Goal: Task Accomplishment & Management: Manage account settings

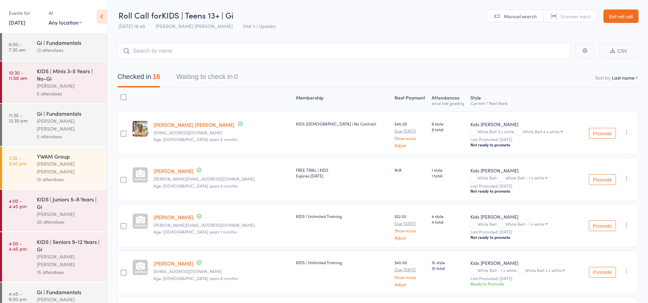
click at [627, 14] on link "Exit roll call" at bounding box center [621, 16] width 35 height 14
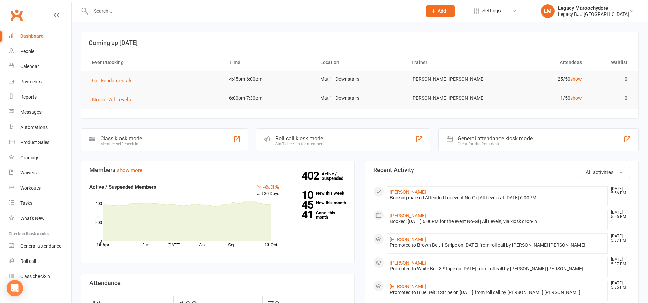
click at [130, 11] on input "text" at bounding box center [253, 10] width 329 height 9
click at [282, 140] on div "Roll call kiosk mode" at bounding box center [300, 138] width 49 height 6
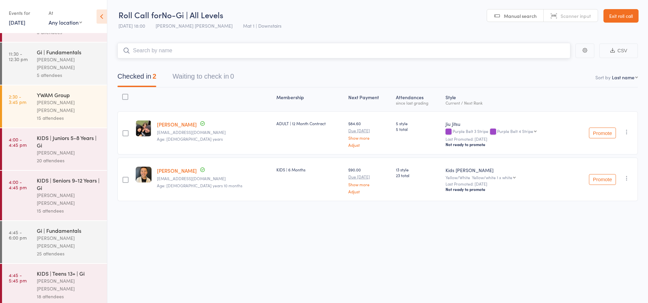
scroll to position [0, 0]
click at [628, 17] on link "Exit roll call" at bounding box center [621, 16] width 35 height 14
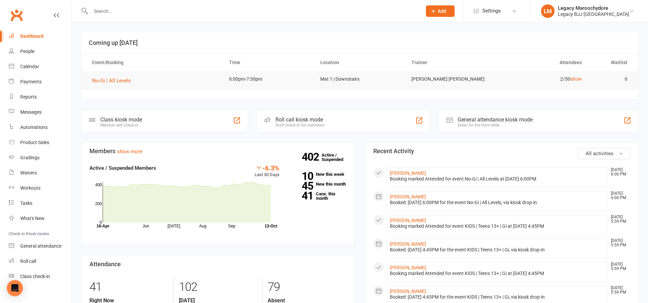
click at [34, 35] on div "Dashboard" at bounding box center [31, 35] width 23 height 5
click at [292, 117] on div "Roll call kiosk mode" at bounding box center [300, 120] width 49 height 6
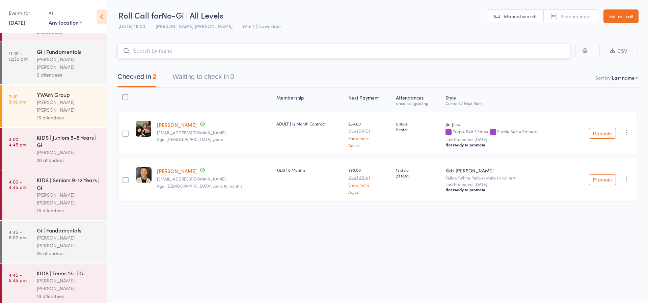
scroll to position [61, 0]
click at [81, 293] on div "18 attendees" at bounding box center [69, 297] width 65 height 8
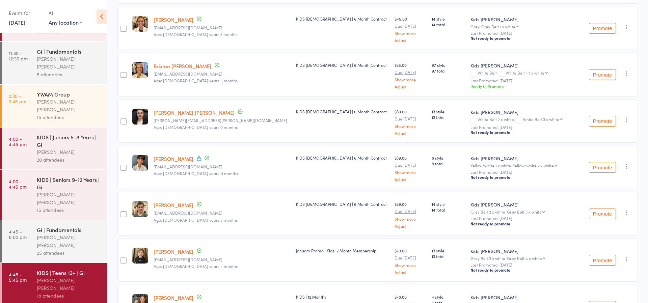
scroll to position [61, 0]
click at [52, 250] on div "25 attendees" at bounding box center [69, 254] width 65 height 8
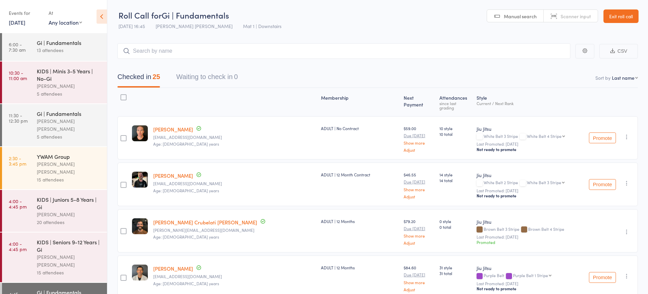
click at [621, 20] on link "Exit roll call" at bounding box center [621, 16] width 35 height 14
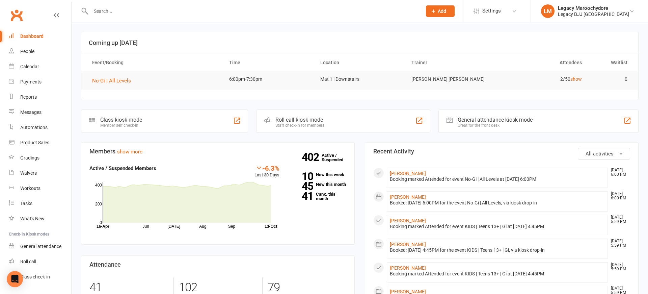
click at [151, 14] on input "text" at bounding box center [253, 10] width 329 height 9
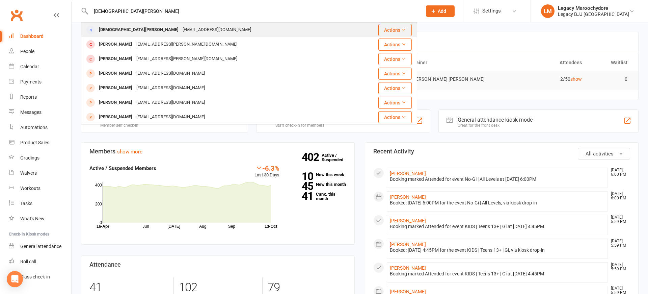
type input "kristen hy"
click at [124, 28] on div "Kristen Hayes" at bounding box center [139, 30] width 84 height 10
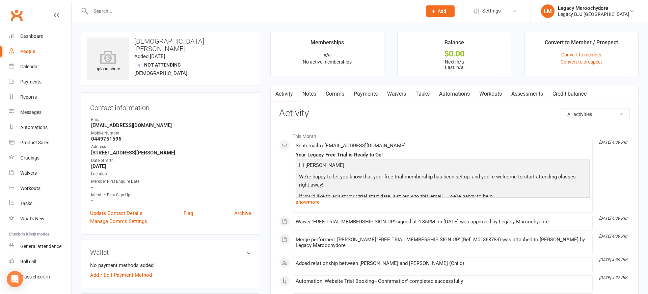
scroll to position [10, 0]
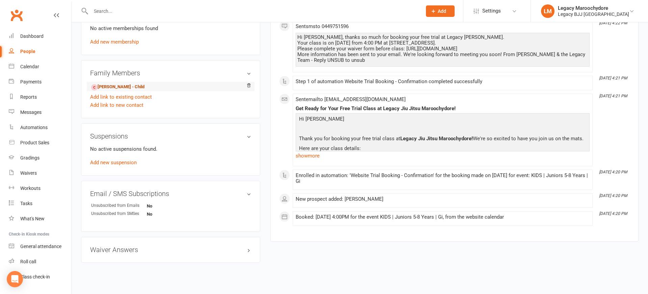
click at [121, 87] on link "Leon Castellanos-Hayes - Child" at bounding box center [117, 86] width 53 height 7
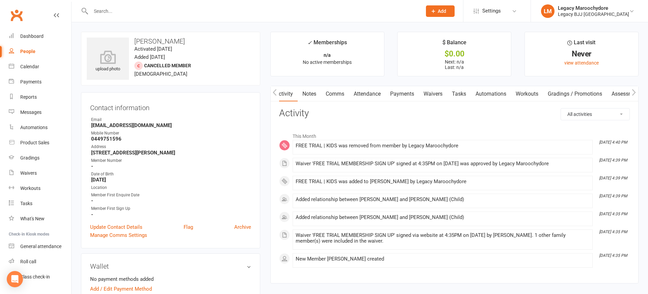
click at [378, 92] on link "Attendance" at bounding box center [367, 94] width 36 height 16
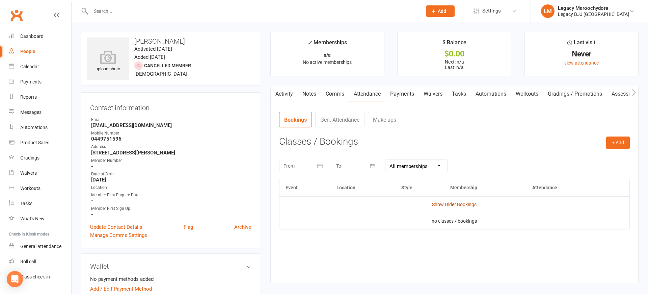
click at [447, 203] on link "Show Older Bookings" at bounding box center [454, 204] width 45 height 5
click at [457, 203] on link "Hide Older Bookings" at bounding box center [455, 204] width 42 height 5
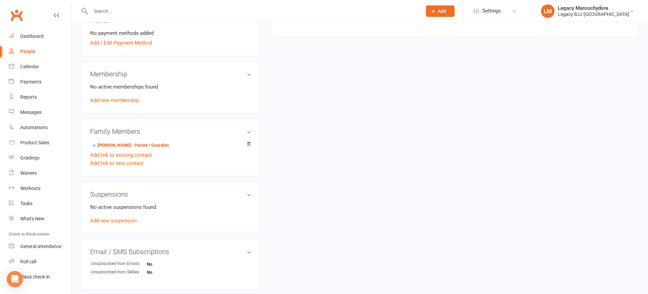
scroll to position [259, 0]
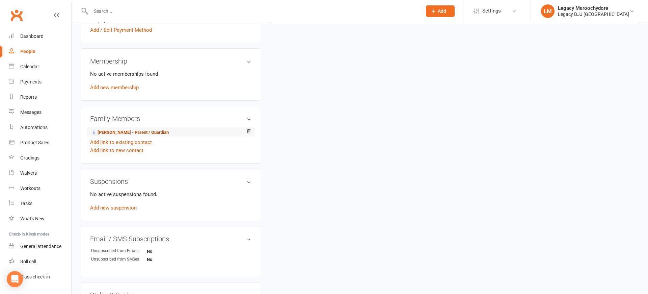
click at [127, 134] on link "Kristen Hayes - Parent / Guardian" at bounding box center [130, 132] width 78 height 7
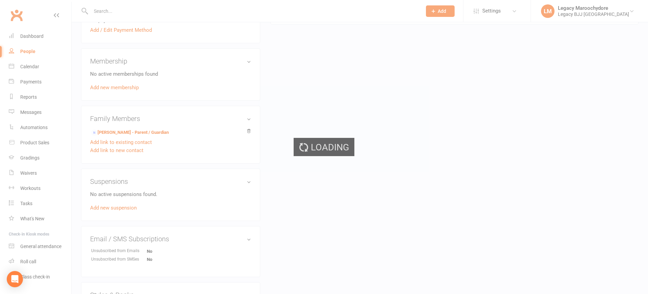
scroll to position [259, 0]
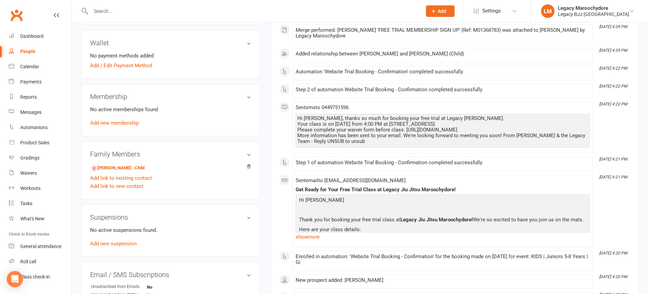
scroll to position [215, 0]
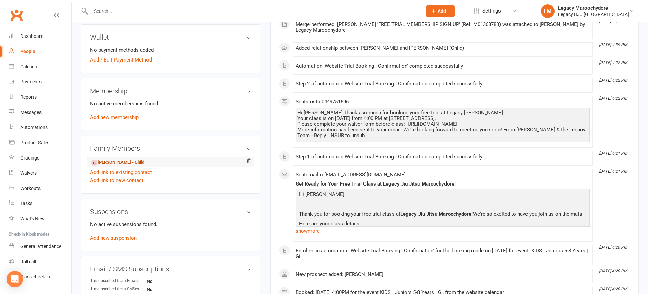
click at [128, 161] on link "Leon Castellanos-Hayes - Child" at bounding box center [117, 162] width 53 height 7
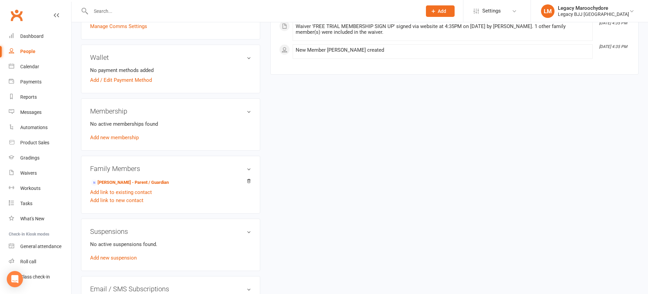
scroll to position [209, 0]
click at [102, 136] on link "Add new membership" at bounding box center [114, 137] width 49 height 6
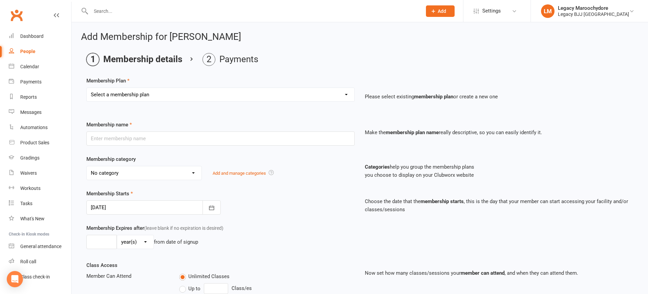
select select "9"
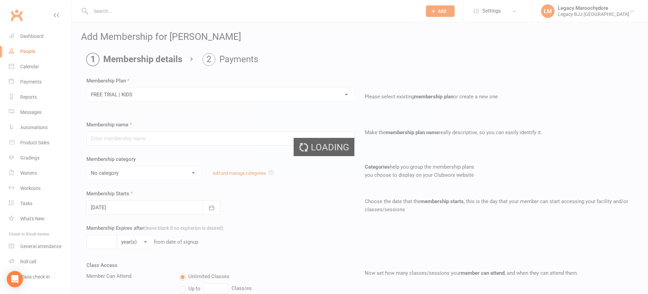
type input "FREE TRIAL | KIDS"
select select "11"
type input "1"
select select "1"
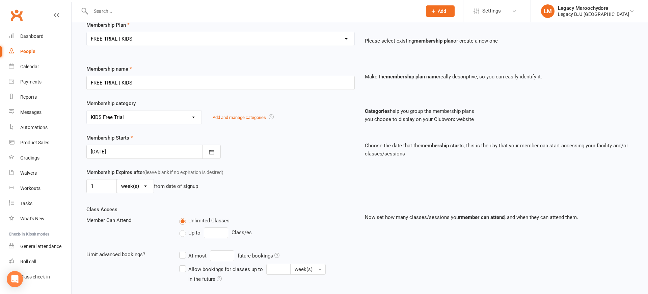
scroll to position [53, 0]
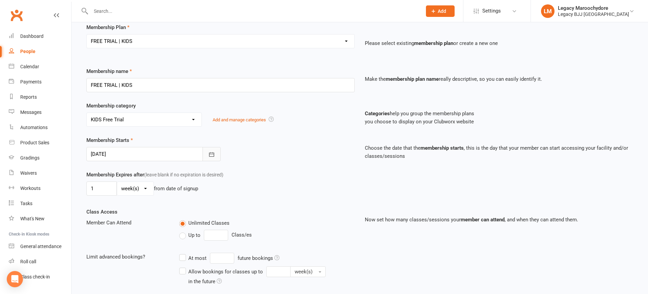
click at [208, 155] on icon "button" at bounding box center [211, 154] width 7 height 7
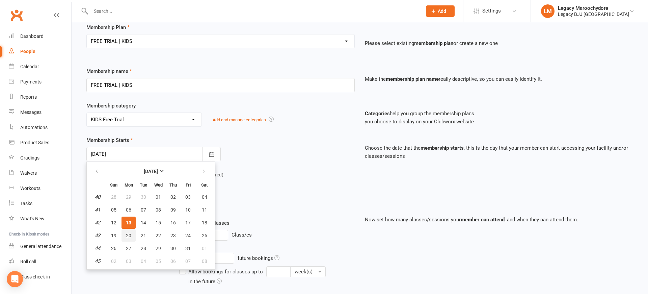
click at [132, 235] on button "20" at bounding box center [129, 235] width 14 height 12
type input "20 Oct 2025"
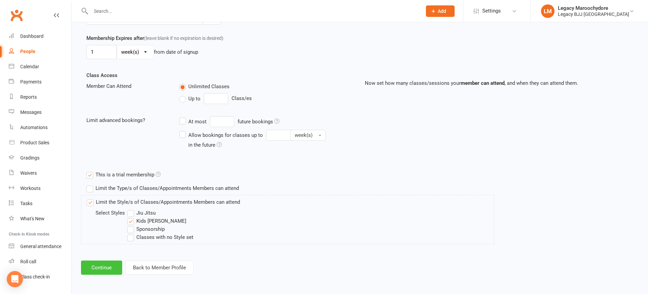
scroll to position [189, 0]
click at [95, 265] on button "Continue" at bounding box center [101, 268] width 41 height 14
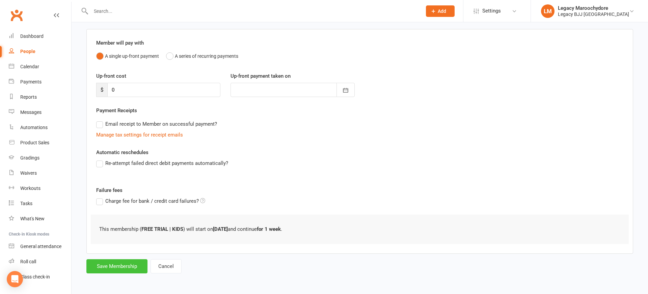
scroll to position [47, 0]
click at [129, 266] on button "Save Membership" at bounding box center [116, 266] width 61 height 14
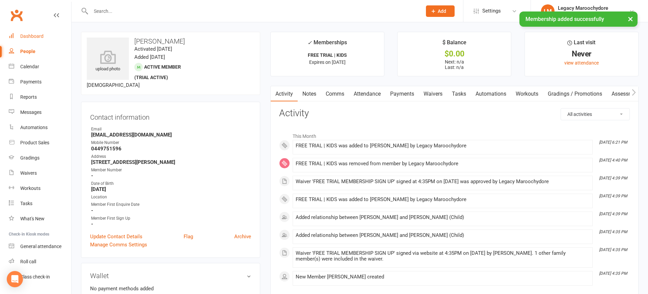
click at [39, 37] on div "Dashboard" at bounding box center [31, 35] width 23 height 5
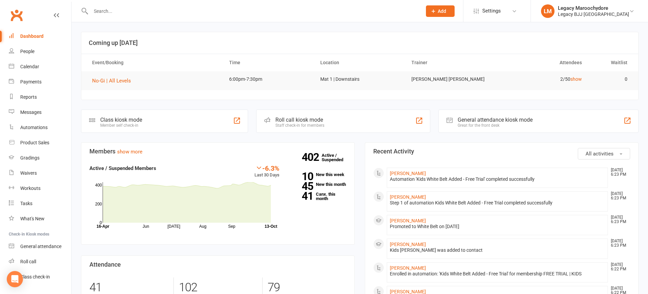
click at [305, 122] on div "Roll call kiosk mode" at bounding box center [300, 120] width 49 height 6
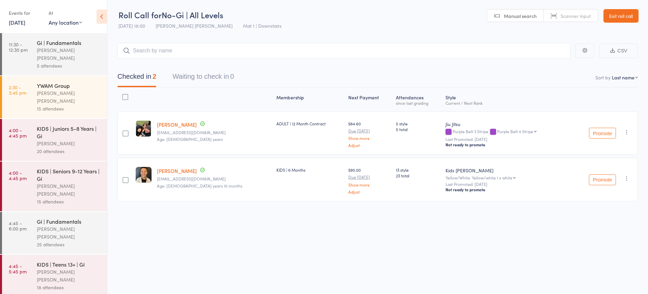
scroll to position [0, 0]
click at [169, 51] on input "search" at bounding box center [344, 51] width 453 height 16
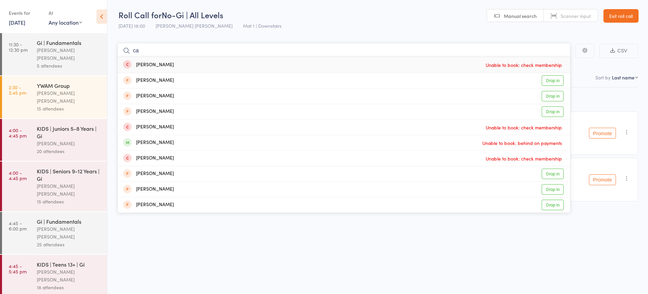
type input "c"
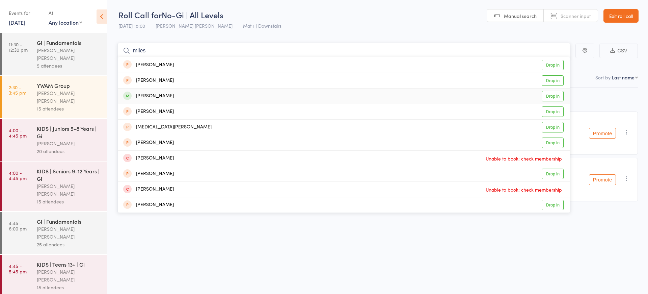
type input "miles"
click at [163, 92] on div "[PERSON_NAME] Drop in" at bounding box center [344, 95] width 453 height 15
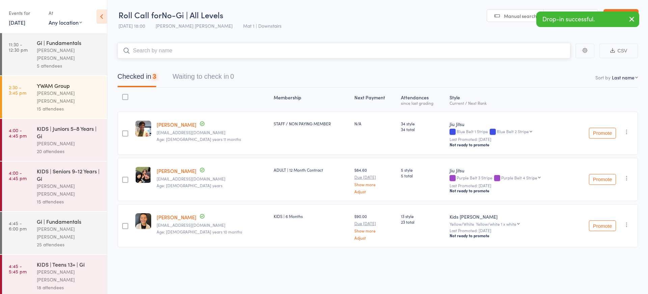
click at [164, 49] on input "search" at bounding box center [344, 51] width 453 height 16
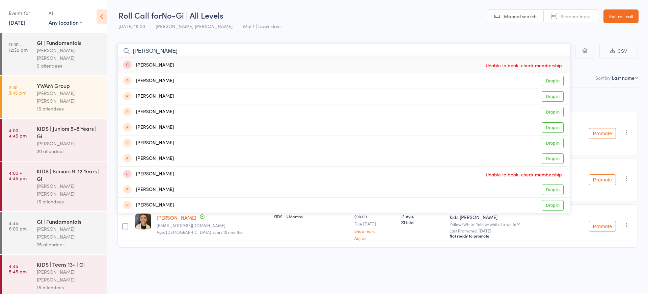
scroll to position [0, 0]
type input "J"
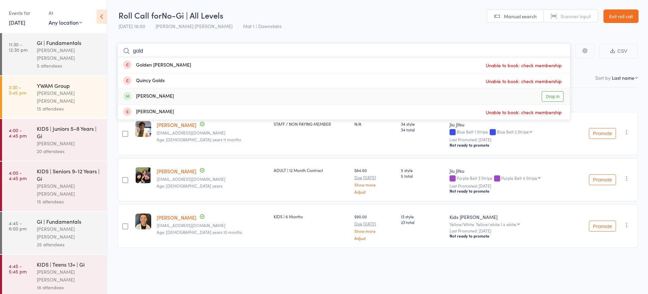
type input "gold"
click at [543, 99] on link "Drop in" at bounding box center [553, 96] width 22 height 10
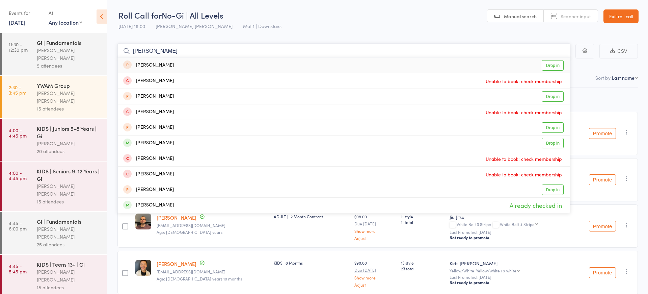
type input "[PERSON_NAME]"
drag, startPoint x: 234, startPoint y: 47, endPoint x: 203, endPoint y: 141, distance: 99.0
click at [203, 141] on div "[PERSON_NAME] Drop in" at bounding box center [344, 142] width 453 height 15
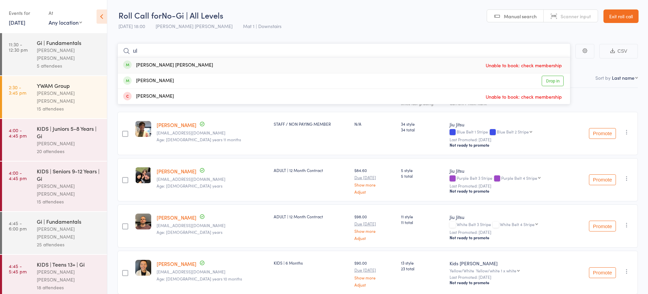
type input "u"
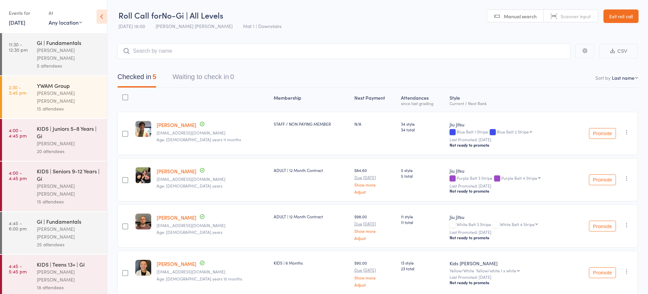
click at [627, 14] on link "Exit roll call" at bounding box center [621, 16] width 35 height 14
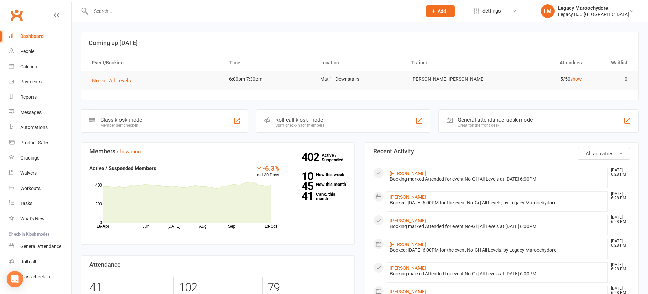
click at [114, 11] on input "text" at bounding box center [253, 10] width 329 height 9
type input "cased"
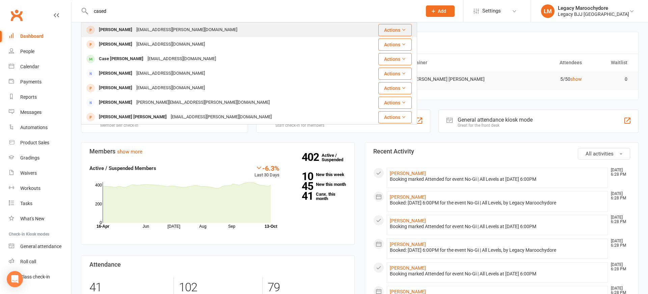
drag, startPoint x: 114, startPoint y: 11, endPoint x: 110, endPoint y: 31, distance: 20.4
click at [110, 31] on div "Casey Hill" at bounding box center [115, 30] width 37 height 10
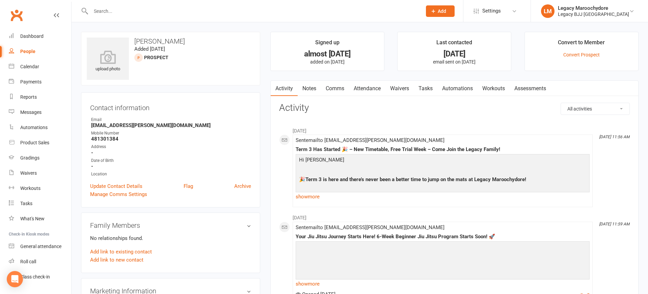
click at [113, 10] on input "text" at bounding box center [253, 10] width 329 height 9
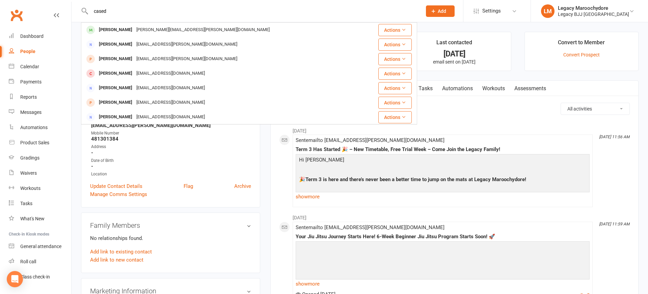
type input "cased"
drag, startPoint x: 113, startPoint y: 10, endPoint x: 116, endPoint y: 28, distance: 18.2
click at [116, 28] on div "Cassady Wetherall" at bounding box center [115, 30] width 37 height 10
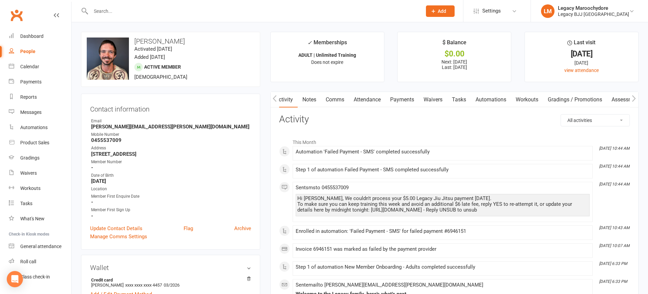
click at [404, 98] on link "Payments" at bounding box center [402, 100] width 33 height 16
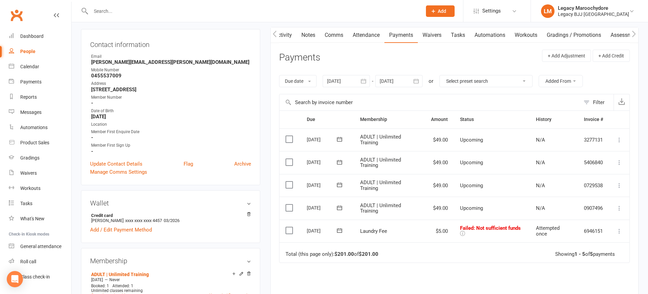
scroll to position [76, 0]
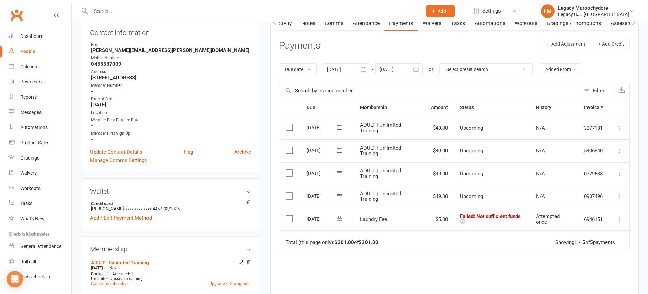
click at [621, 216] on icon at bounding box center [619, 219] width 7 height 7
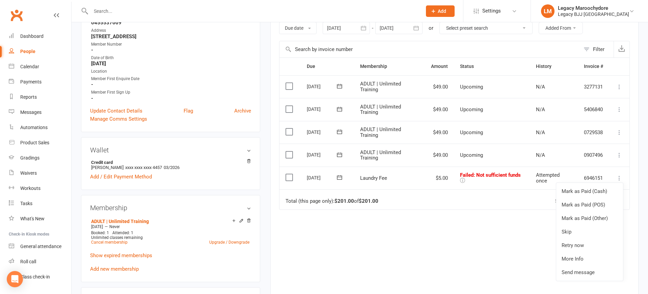
scroll to position [123, 0]
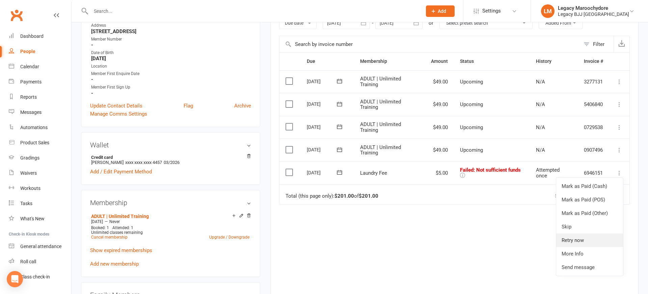
click at [586, 235] on link "Retry now" at bounding box center [590, 240] width 67 height 14
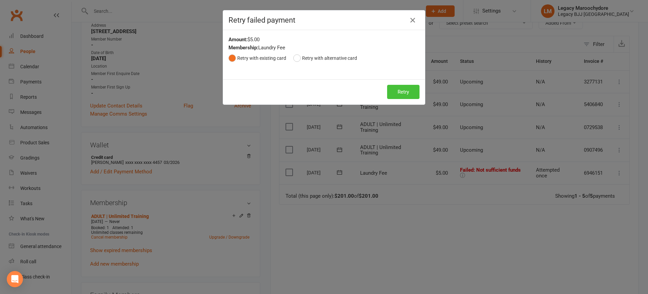
click at [410, 88] on button "Retry" at bounding box center [403, 92] width 32 height 14
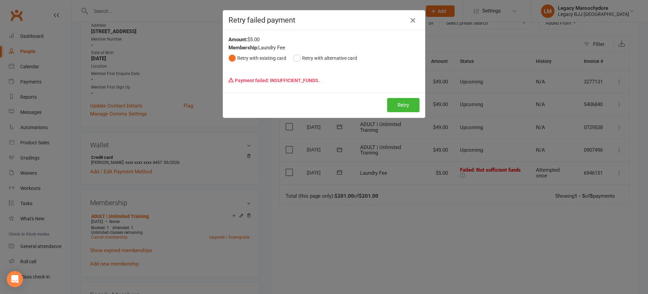
click at [417, 21] on icon "button" at bounding box center [413, 20] width 8 height 8
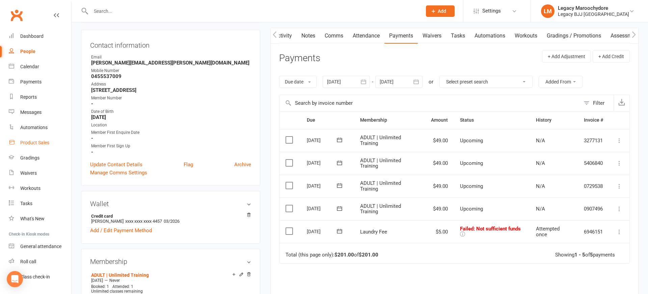
scroll to position [12, 0]
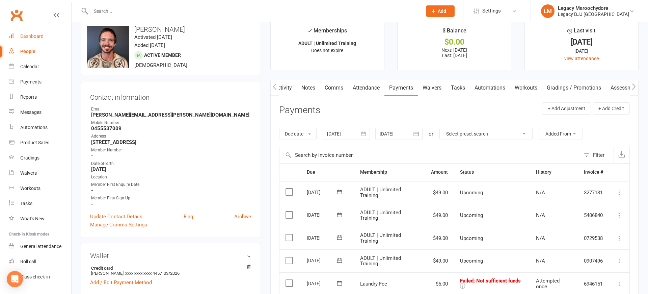
click at [32, 35] on div "Dashboard" at bounding box center [31, 35] width 23 height 5
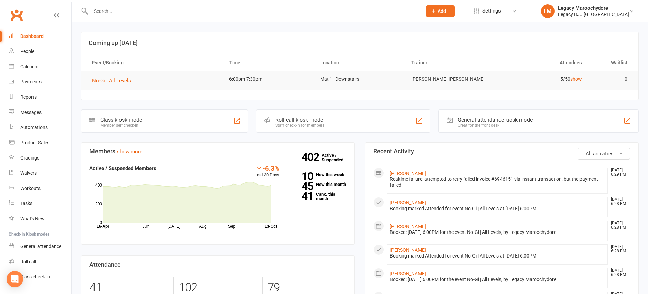
click at [124, 9] on input "text" at bounding box center [253, 10] width 329 height 9
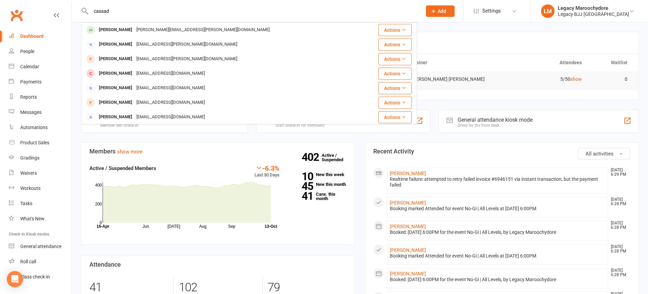
type input "cased"
drag, startPoint x: 129, startPoint y: 9, endPoint x: 130, endPoint y: 28, distance: 19.3
click at [130, 28] on div "[PERSON_NAME]" at bounding box center [115, 30] width 37 height 10
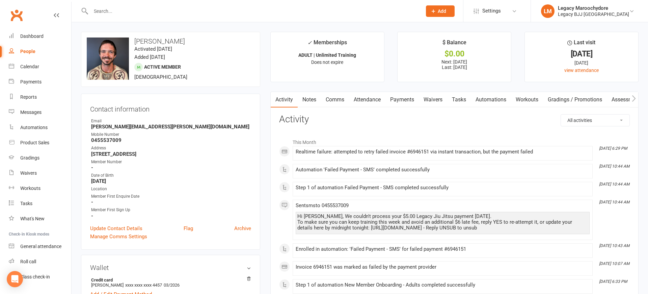
click at [398, 99] on link "Payments" at bounding box center [402, 100] width 33 height 16
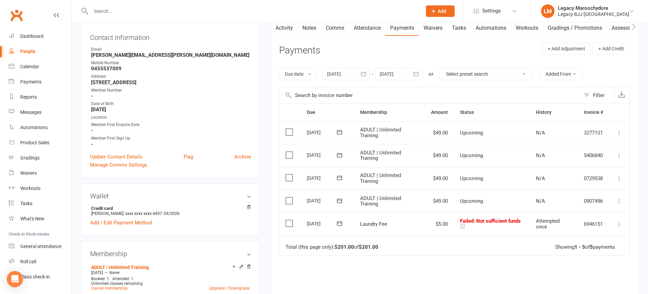
scroll to position [75, 0]
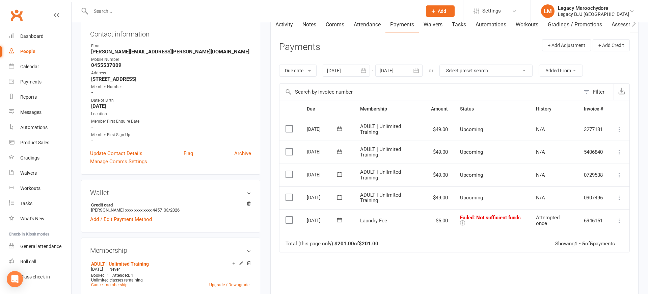
click at [618, 194] on icon at bounding box center [619, 197] width 7 height 7
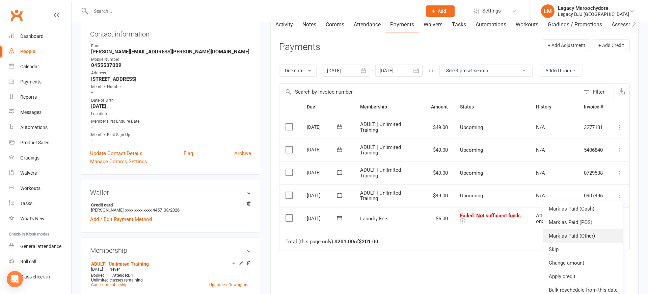
scroll to position [3, 0]
click at [319, 190] on div "14 Oct 2025" at bounding box center [322, 195] width 31 height 10
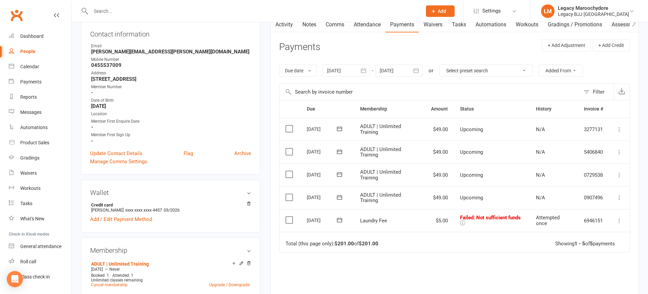
scroll to position [0, 0]
click at [340, 195] on icon at bounding box center [339, 197] width 5 height 4
click at [377, 261] on span "15" at bounding box center [378, 259] width 5 height 5
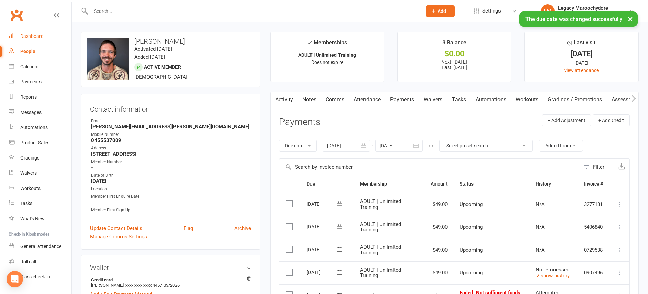
click at [29, 36] on div "Dashboard" at bounding box center [31, 35] width 23 height 5
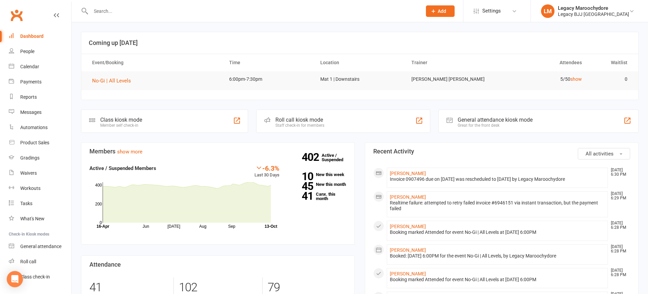
click at [168, 122] on div "Class kiosk mode Member self check-in" at bounding box center [164, 120] width 167 height 23
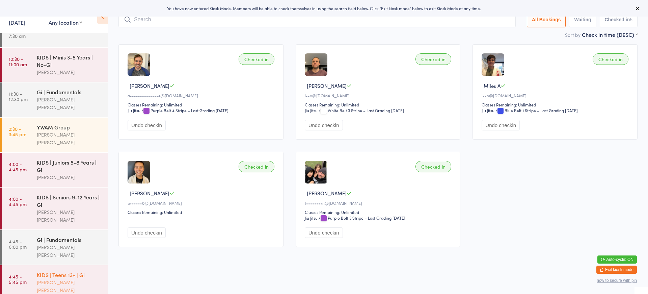
scroll to position [37, 0]
click at [40, 243] on div "[PERSON_NAME] [PERSON_NAME]" at bounding box center [69, 251] width 65 height 16
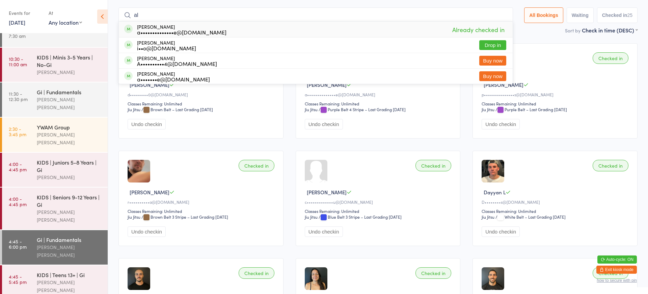
type input "a"
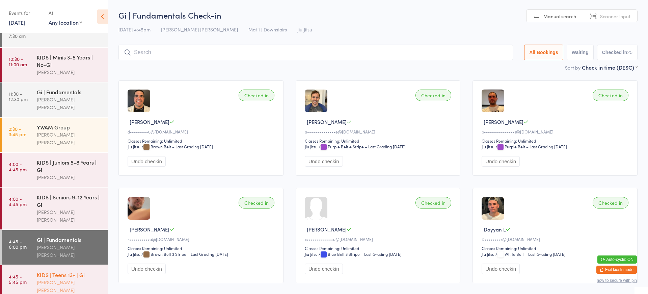
click at [87, 265] on div "KIDS | Teens 13+ | Gi Lucas Costa Santana" at bounding box center [72, 282] width 71 height 34
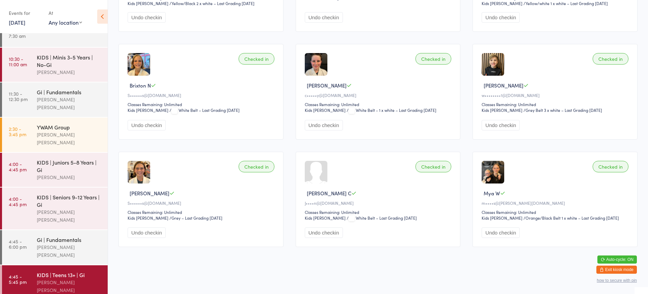
scroll to position [467, 0]
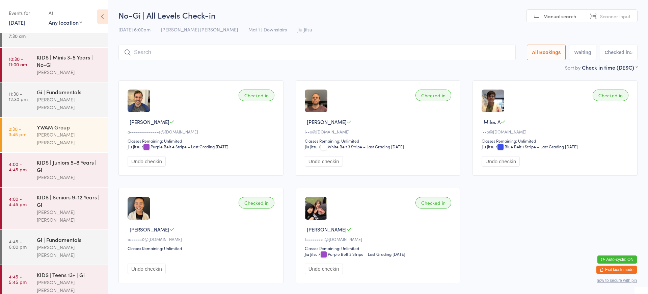
click at [620, 270] on button "Exit kiosk mode" at bounding box center [617, 269] width 41 height 8
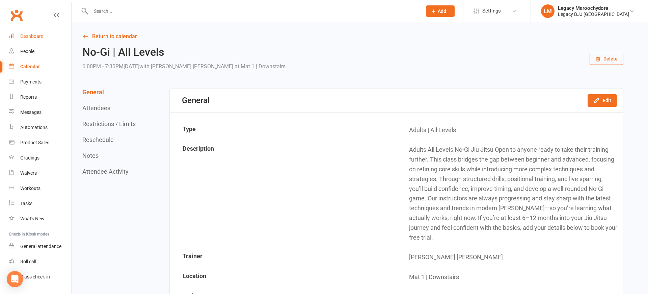
click at [28, 33] on link "Dashboard" at bounding box center [40, 36] width 62 height 15
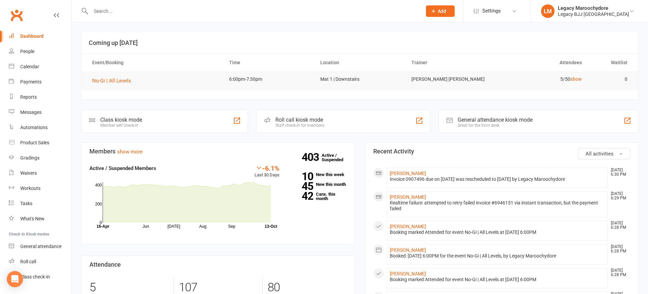
click at [98, 16] on input "text" at bounding box center [253, 10] width 329 height 9
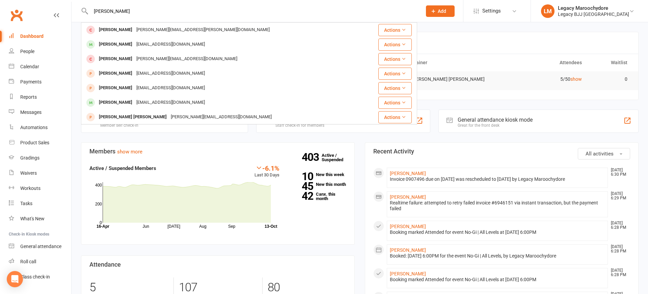
type input "[PERSON_NAME]"
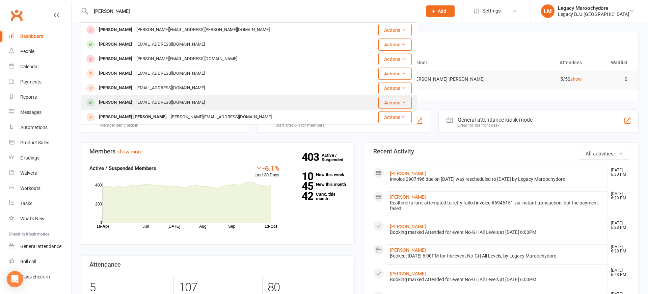
drag, startPoint x: 107, startPoint y: 13, endPoint x: 122, endPoint y: 102, distance: 90.3
click at [122, 102] on div "[PERSON_NAME]" at bounding box center [115, 103] width 37 height 10
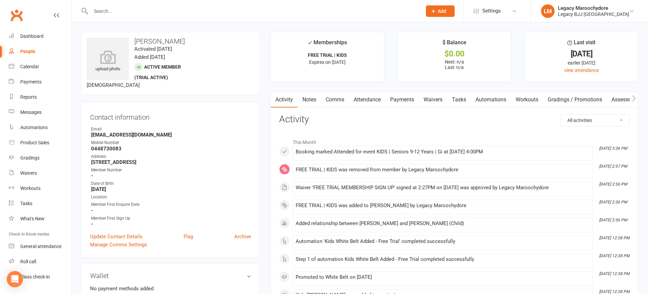
click at [431, 98] on link "Waivers" at bounding box center [433, 100] width 28 height 16
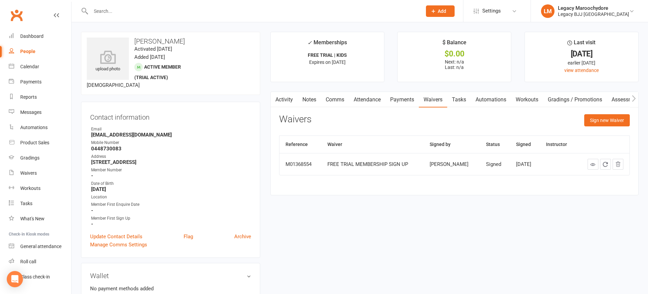
click at [347, 163] on div "FREE TRIAL MEMBERSHIP SIGN UP" at bounding box center [373, 164] width 90 height 6
click at [593, 163] on icon at bounding box center [593, 164] width 5 height 5
click at [35, 34] on div "Dashboard" at bounding box center [31, 35] width 23 height 5
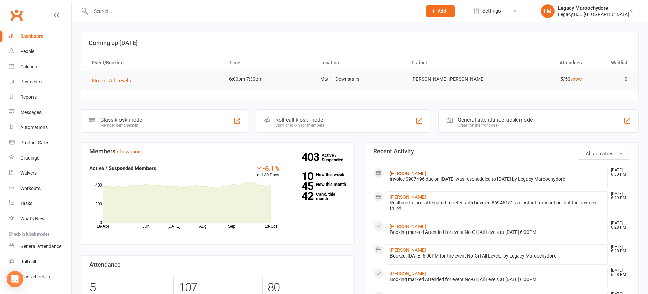
click at [406, 171] on link "[PERSON_NAME]" at bounding box center [408, 173] width 36 height 5
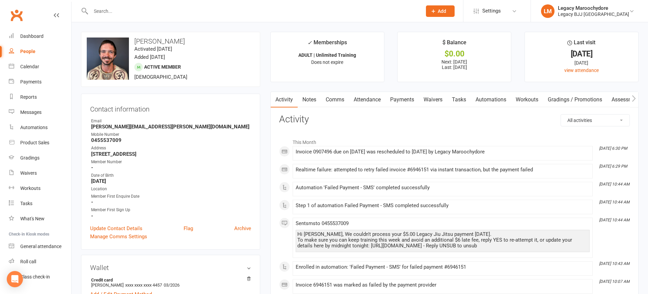
click at [425, 96] on link "Waivers" at bounding box center [433, 100] width 28 height 16
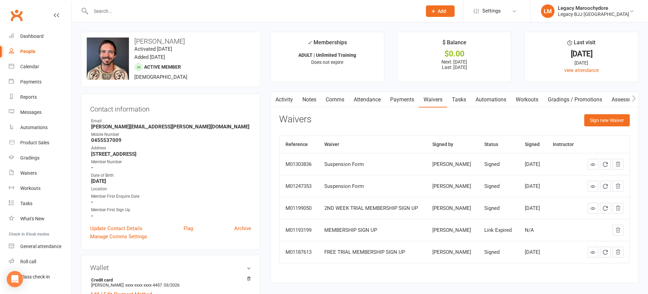
click at [28, 48] on link "People" at bounding box center [40, 51] width 62 height 15
select select "100"
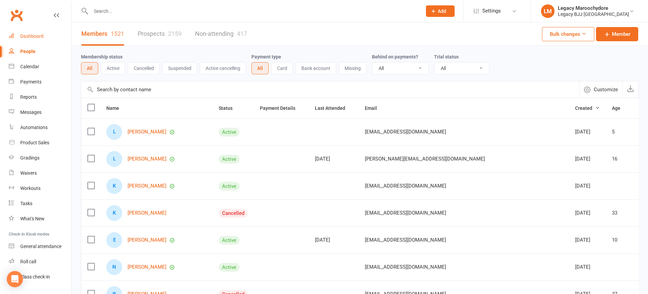
click at [30, 37] on div "Dashboard" at bounding box center [31, 35] width 23 height 5
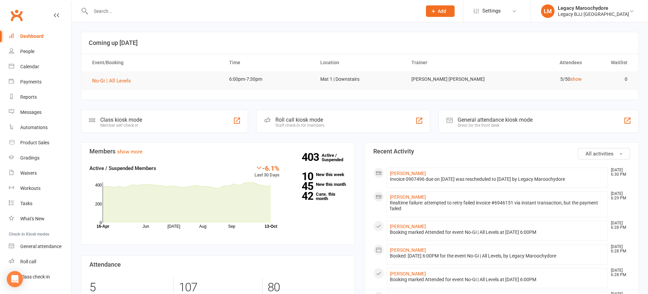
scroll to position [90, 0]
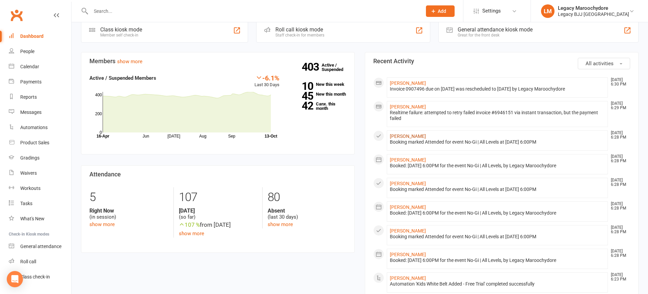
click at [410, 135] on link "[PERSON_NAME]" at bounding box center [408, 135] width 36 height 5
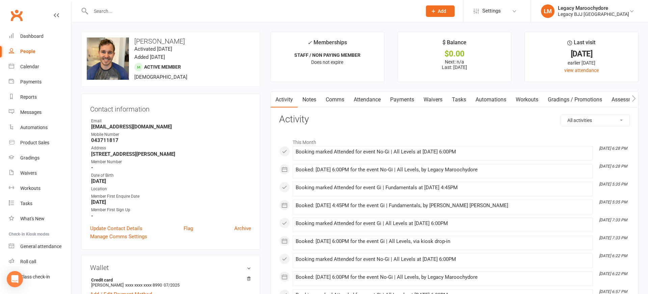
click at [433, 100] on link "Waivers" at bounding box center [433, 100] width 28 height 16
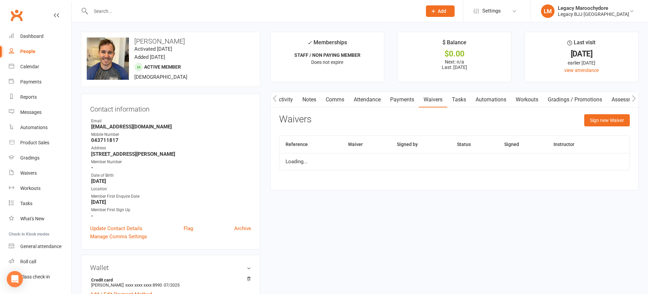
scroll to position [0, 0]
click at [33, 32] on link "Dashboard" at bounding box center [40, 36] width 62 height 15
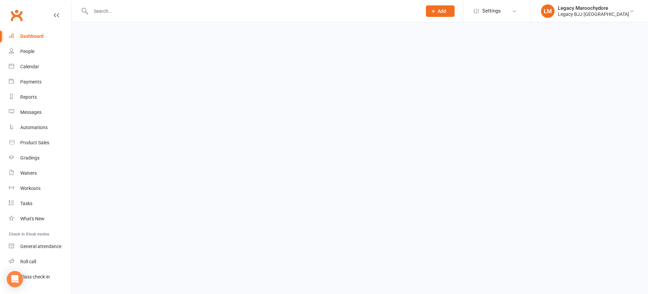
scroll to position [3, 0]
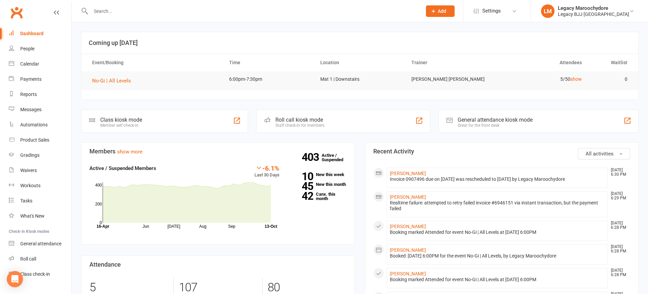
click at [154, 9] on input "text" at bounding box center [253, 10] width 329 height 9
click at [325, 122] on div "Roll call kiosk mode" at bounding box center [300, 120] width 49 height 6
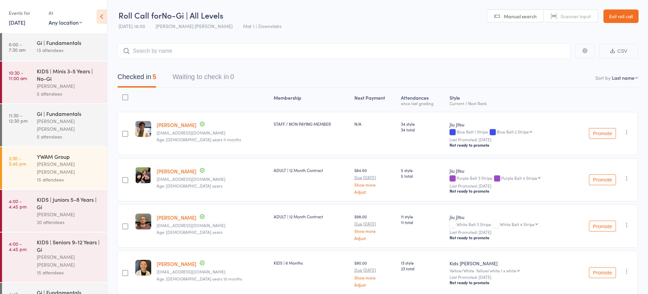
click at [168, 124] on link "[PERSON_NAME]" at bounding box center [177, 124] width 40 height 7
click at [627, 12] on link "Exit roll call" at bounding box center [621, 16] width 35 height 14
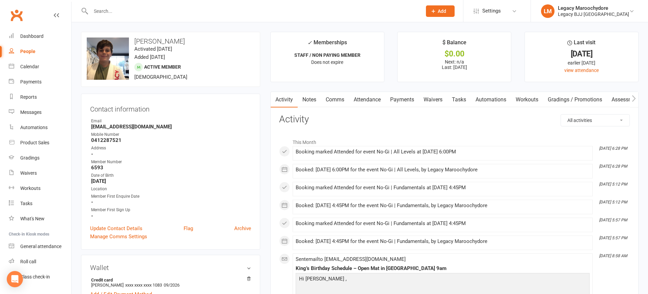
click at [434, 99] on link "Waivers" at bounding box center [433, 100] width 28 height 16
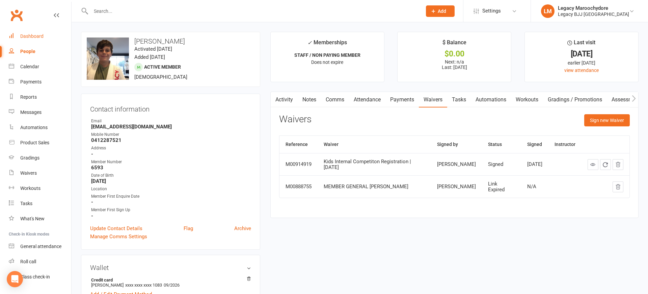
click at [29, 38] on div "Dashboard" at bounding box center [31, 35] width 23 height 5
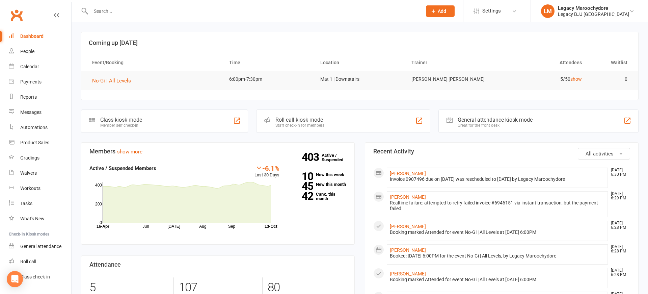
click at [174, 12] on input "text" at bounding box center [253, 10] width 329 height 9
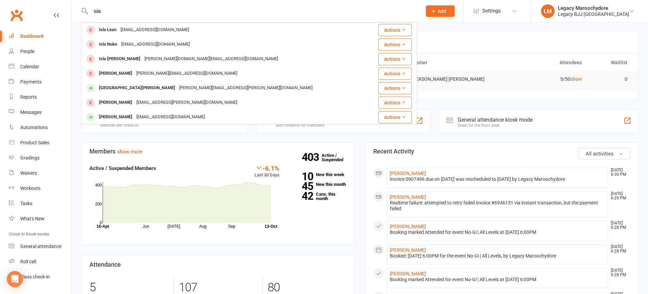
type input "Isla"
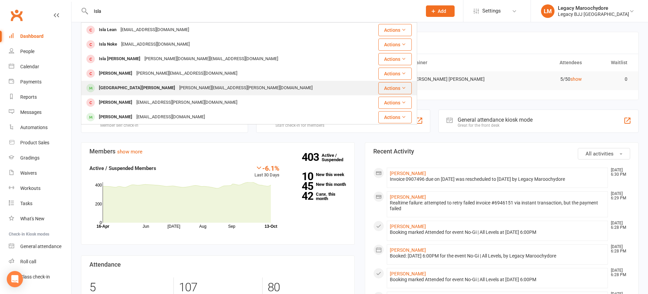
drag, startPoint x: 174, startPoint y: 12, endPoint x: 131, endPoint y: 88, distance: 87.4
click at [131, 88] on div "[GEOGRAPHIC_DATA][PERSON_NAME]" at bounding box center [137, 88] width 80 height 10
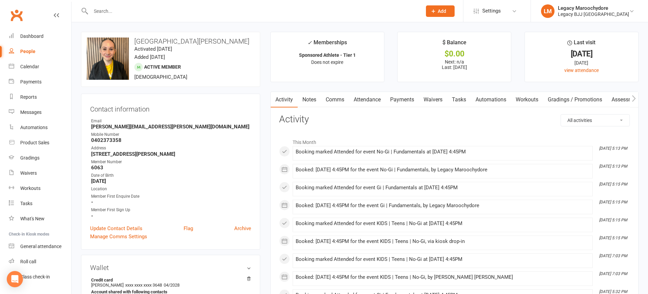
click at [407, 99] on link "Payments" at bounding box center [402, 100] width 33 height 16
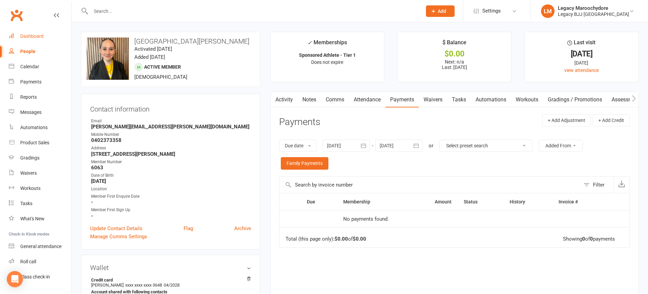
click at [25, 35] on div "Dashboard" at bounding box center [31, 35] width 23 height 5
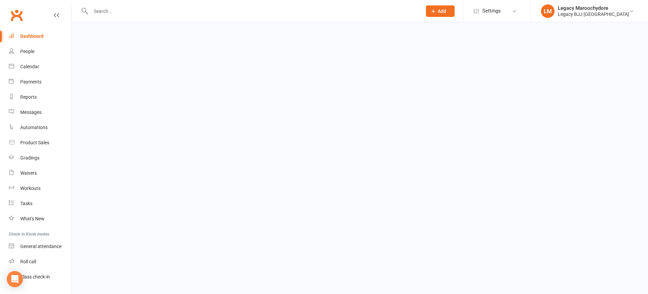
scroll to position [0, 0]
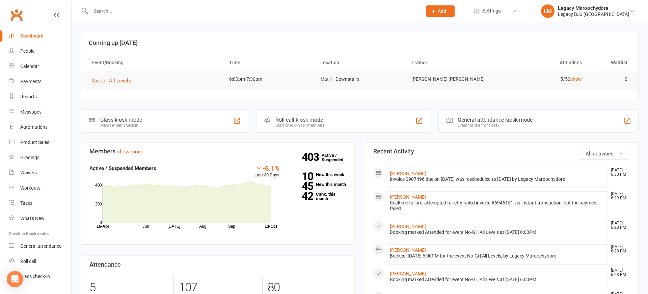
click at [204, 14] on input "text" at bounding box center [253, 10] width 329 height 9
click at [203, 14] on input "text" at bounding box center [253, 10] width 329 height 9
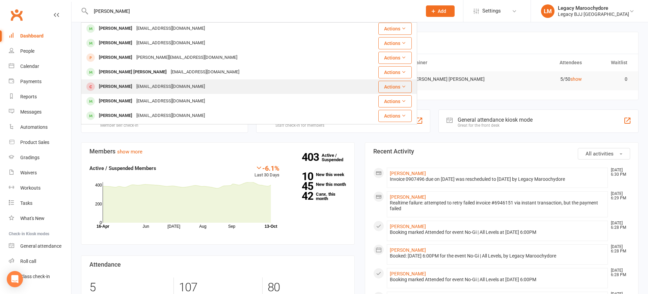
scroll to position [15, 0]
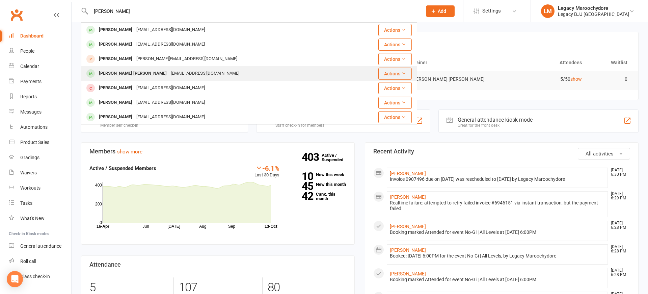
type input "[PERSON_NAME]"
click at [127, 74] on div "[PERSON_NAME] [PERSON_NAME]" at bounding box center [133, 74] width 72 height 10
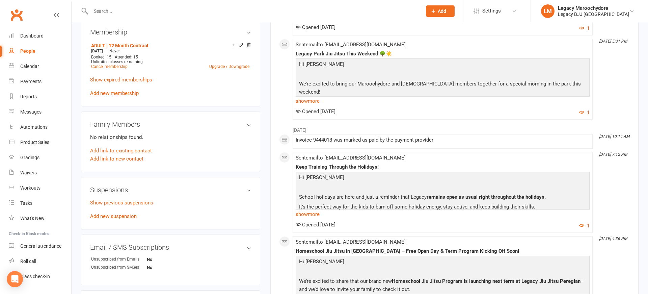
scroll to position [296, 0]
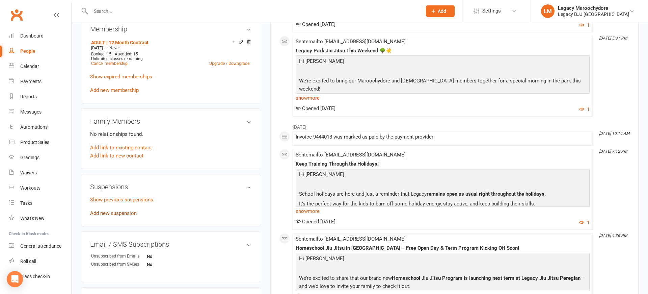
click at [108, 211] on link "Add new suspension" at bounding box center [113, 213] width 47 height 6
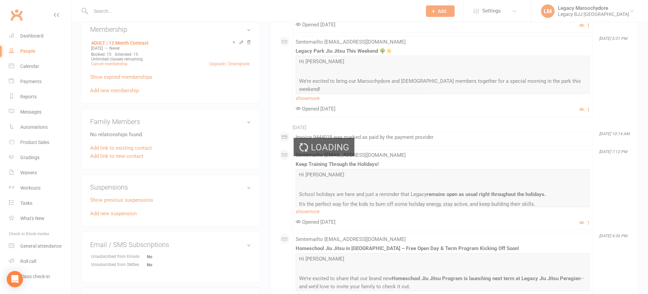
scroll to position [296, 0]
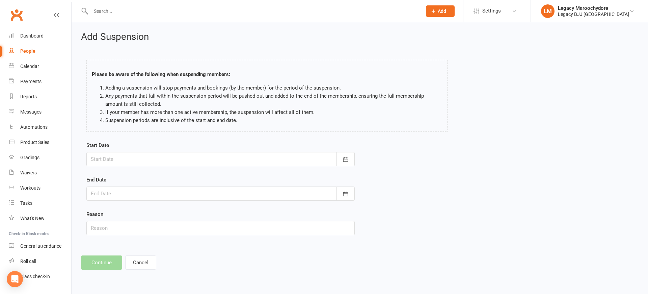
click at [137, 154] on div at bounding box center [220, 159] width 268 height 14
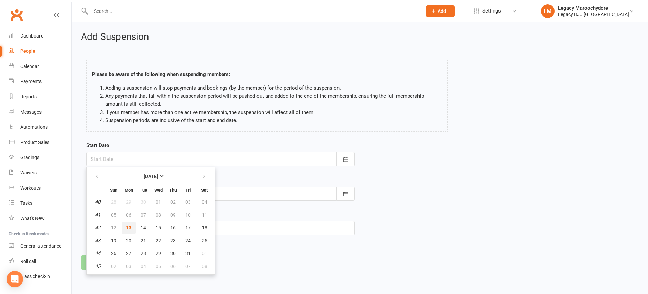
click at [131, 227] on span "13" at bounding box center [128, 227] width 5 height 5
type input "[DATE]"
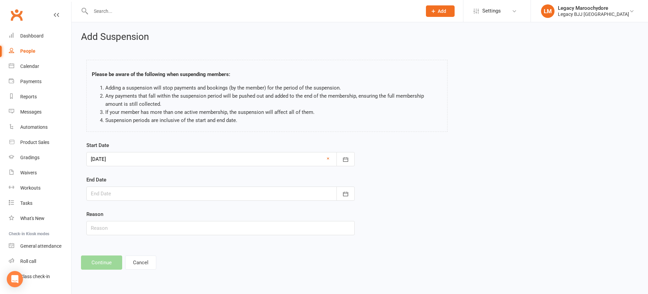
click at [116, 196] on div at bounding box center [220, 193] width 268 height 14
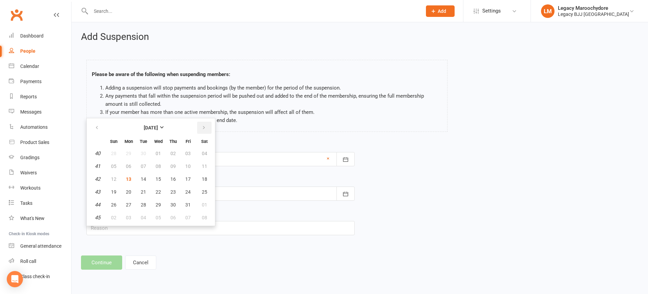
click at [206, 125] on icon "button" at bounding box center [204, 127] width 5 height 5
click at [206, 125] on button "button" at bounding box center [204, 128] width 15 height 12
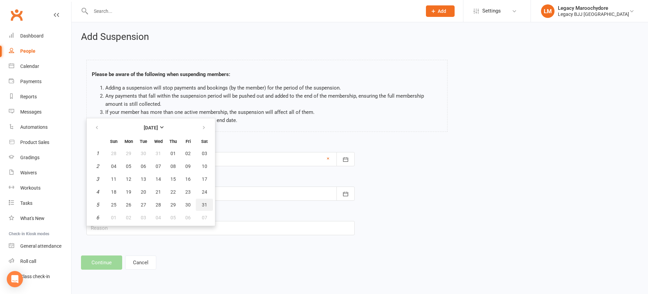
click at [204, 206] on span "31" at bounding box center [204, 204] width 5 height 5
type input "[DATE]"
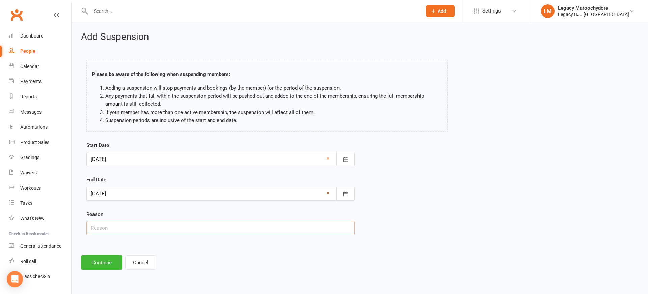
click at [114, 228] on input "text" at bounding box center [220, 228] width 268 height 14
type input "i"
type input "wake board injury"
click at [96, 262] on button "Continue" at bounding box center [101, 262] width 41 height 14
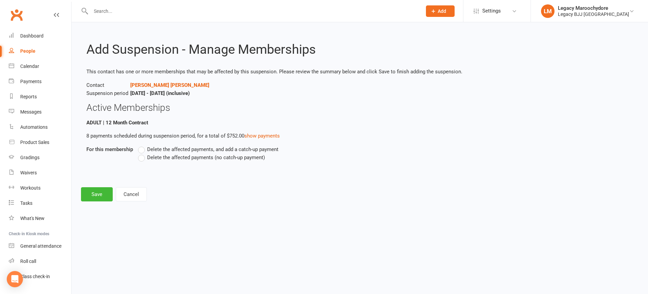
click at [144, 158] on label "Delete the affected payments (no catch-up payment)" at bounding box center [201, 157] width 127 height 8
click at [143, 153] on input "Delete the affected payments (no catch-up payment)" at bounding box center [140, 153] width 4 height 0
click at [97, 195] on button "Save" at bounding box center [97, 194] width 32 height 14
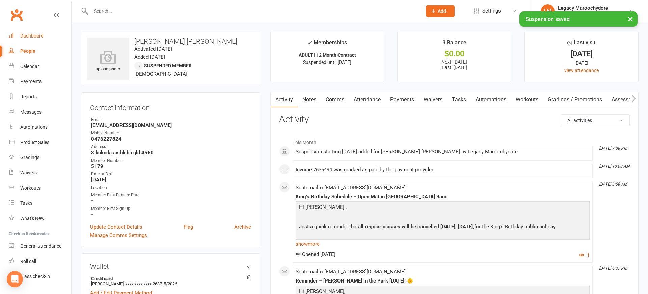
click at [29, 36] on div "Dashboard" at bounding box center [31, 35] width 23 height 5
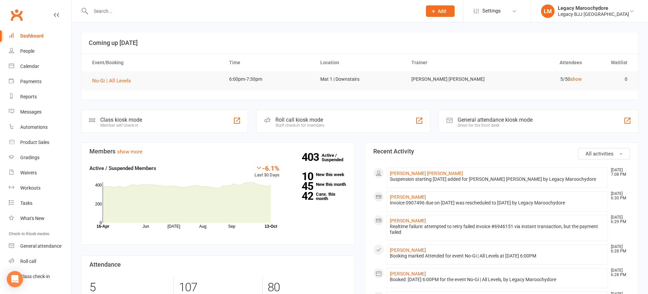
drag, startPoint x: 27, startPoint y: 33, endPoint x: 328, endPoint y: 4, distance: 302.4
click at [28, 33] on div "Dashboard" at bounding box center [31, 35] width 23 height 5
